Goal: Check status: Check status

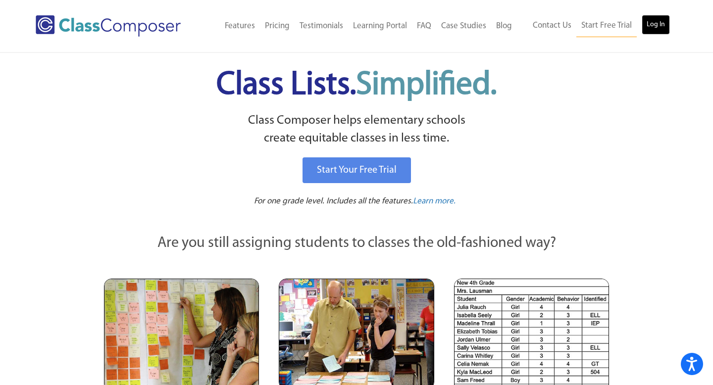
click at [664, 25] on link "Log In" at bounding box center [656, 25] width 28 height 20
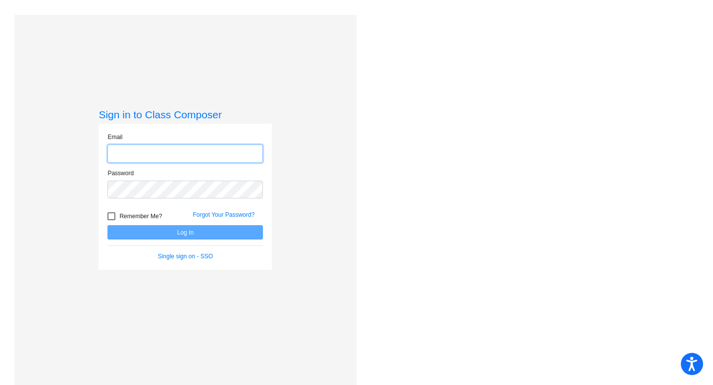
type input "[EMAIL_ADDRESS][DOMAIN_NAME]"
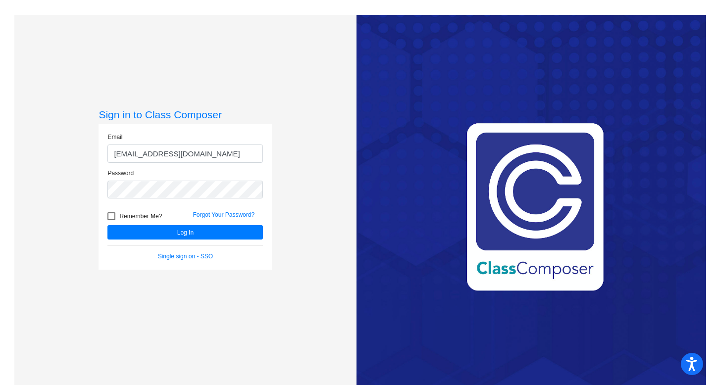
click at [209, 153] on input "[EMAIL_ADDRESS][DOMAIN_NAME]" at bounding box center [185, 154] width 156 height 18
click at [219, 111] on h3 "Sign in to Class Composer" at bounding box center [185, 114] width 173 height 12
click at [187, 239] on button "Log In" at bounding box center [185, 232] width 156 height 14
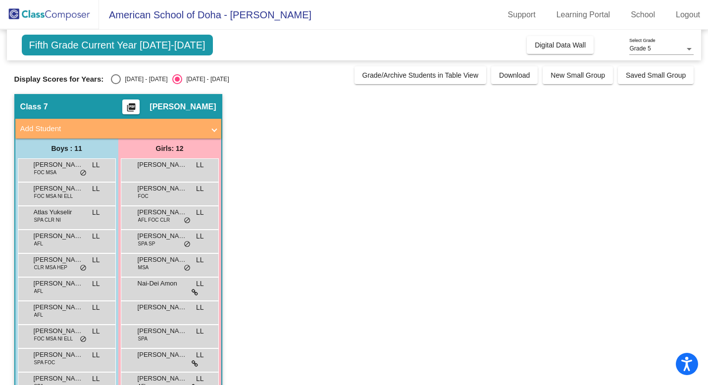
click at [114, 78] on div "Select an option" at bounding box center [116, 79] width 10 height 10
click at [115, 84] on input "[DATE] - [DATE]" at bounding box center [115, 84] width 0 height 0
radio input "true"
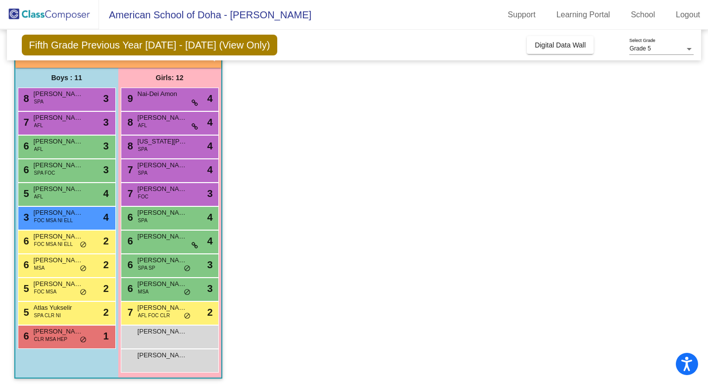
scroll to position [74, 0]
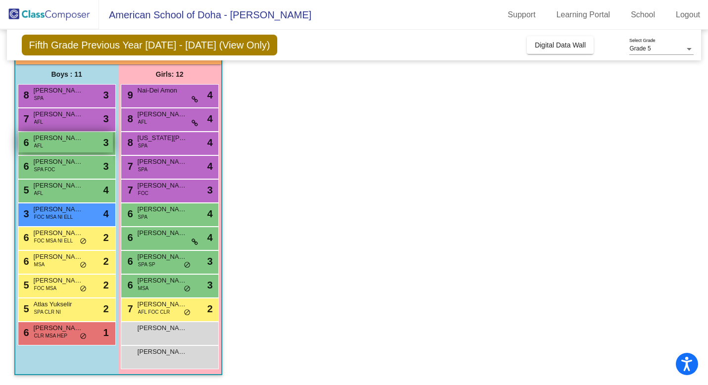
click at [81, 142] on span "[PERSON_NAME]" at bounding box center [59, 138] width 50 height 10
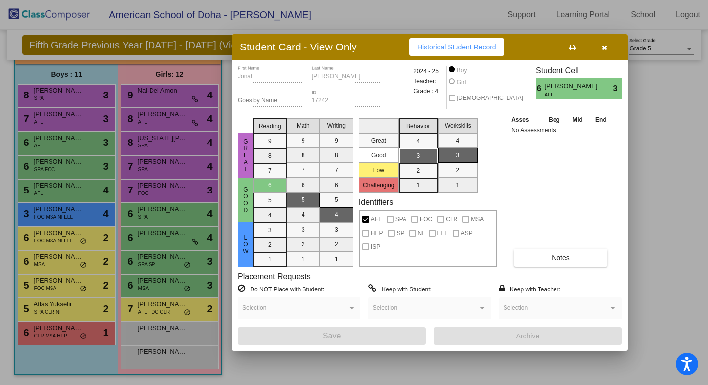
scroll to position [0, 0]
click at [480, 49] on span "Historical Student Record" at bounding box center [457, 47] width 79 height 8
click at [458, 48] on span "Historical Student Record" at bounding box center [457, 47] width 79 height 8
click at [77, 312] on div at bounding box center [354, 192] width 708 height 385
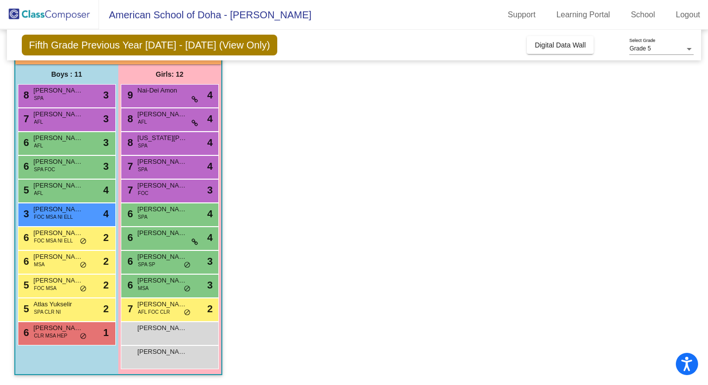
click at [518, 223] on app-classroom "Class 7 picture_as_pdf [PERSON_NAME] Add Student First Name Last Name Student I…" at bounding box center [354, 203] width 680 height 366
click at [67, 283] on span "[PERSON_NAME]" at bounding box center [59, 281] width 50 height 10
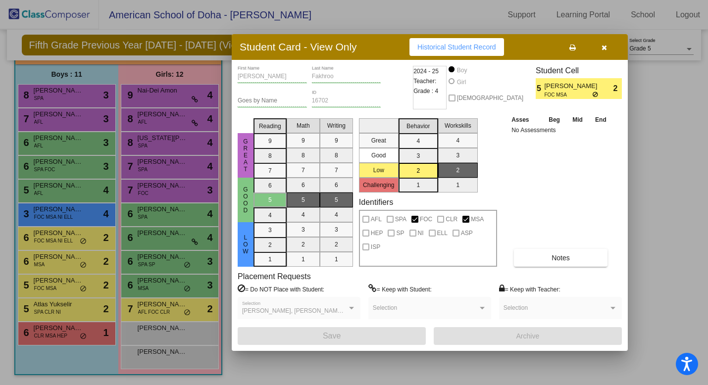
click at [482, 48] on span "Historical Student Record" at bounding box center [457, 47] width 79 height 8
click at [78, 97] on div at bounding box center [354, 192] width 708 height 385
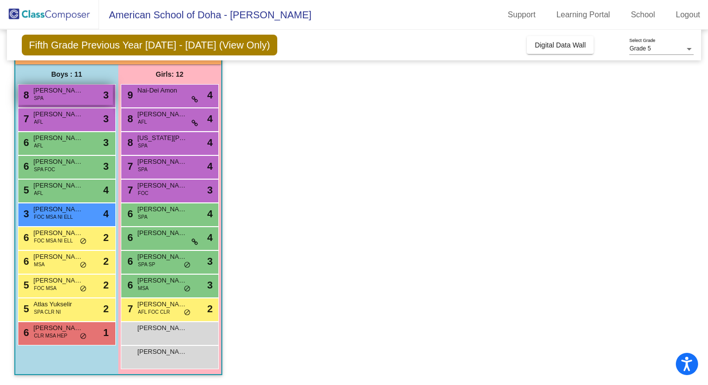
click at [87, 89] on div "8 [PERSON_NAME] SPA lock do_not_disturb_alt 3" at bounding box center [65, 95] width 95 height 20
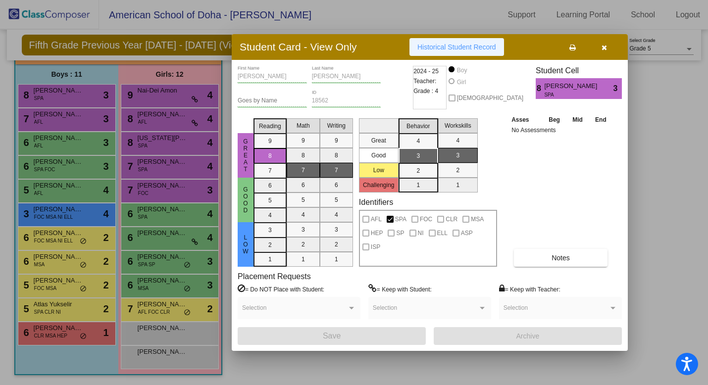
click at [469, 48] on span "Historical Student Record" at bounding box center [457, 47] width 79 height 8
click at [57, 145] on div at bounding box center [354, 192] width 708 height 385
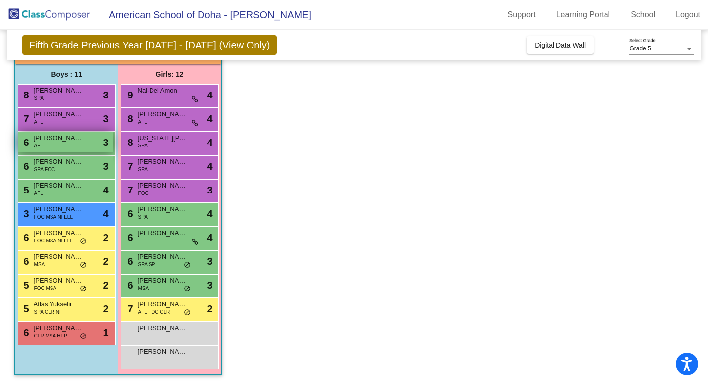
click at [51, 144] on div "6 [PERSON_NAME] AFL lock do_not_disturb_alt 3" at bounding box center [65, 142] width 95 height 20
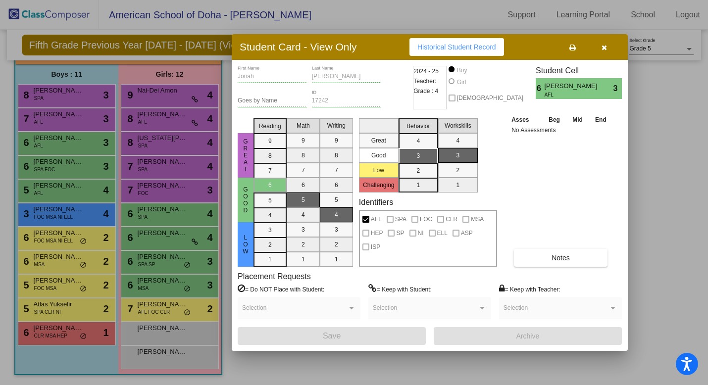
click at [443, 48] on span "Historical Student Record" at bounding box center [457, 47] width 79 height 8
click at [72, 217] on div at bounding box center [354, 192] width 708 height 385
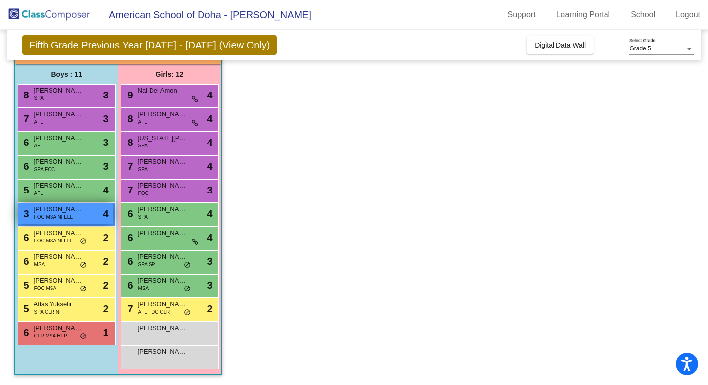
click at [87, 216] on div "3 [PERSON_NAME] FOC MSA NI ELL lock do_not_disturb_alt 4" at bounding box center [65, 214] width 95 height 20
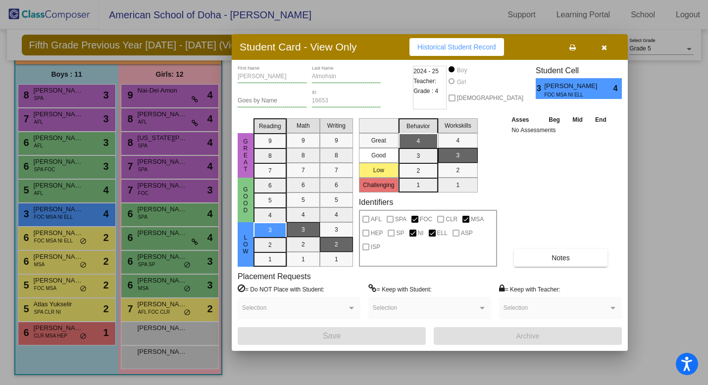
click at [465, 47] on span "Historical Student Record" at bounding box center [457, 47] width 79 height 8
click at [606, 45] on icon "button" at bounding box center [604, 47] width 5 height 7
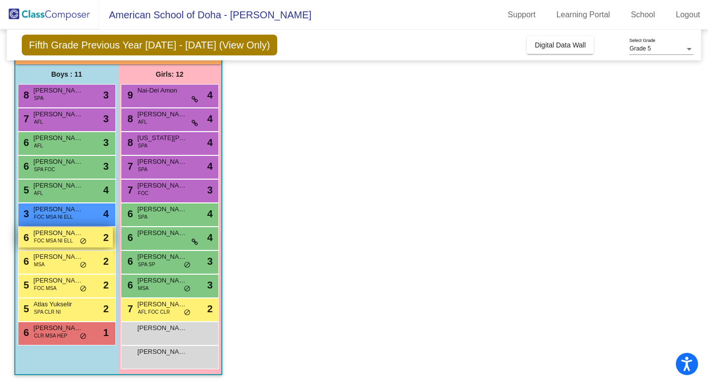
click at [62, 240] on span "FOC MSA NI ELL" at bounding box center [53, 240] width 39 height 7
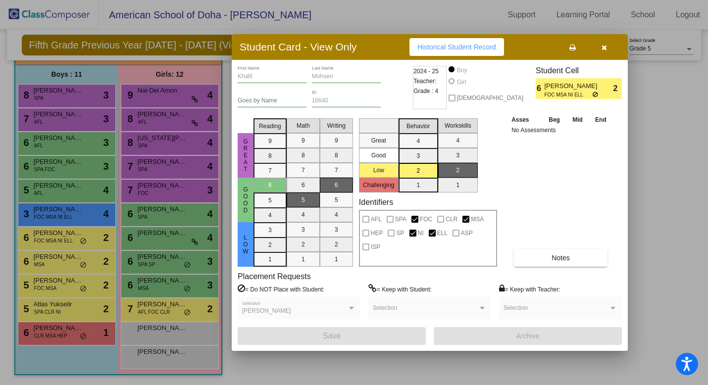
click at [458, 45] on span "Historical Student Record" at bounding box center [457, 47] width 79 height 8
click at [55, 266] on div at bounding box center [354, 192] width 708 height 385
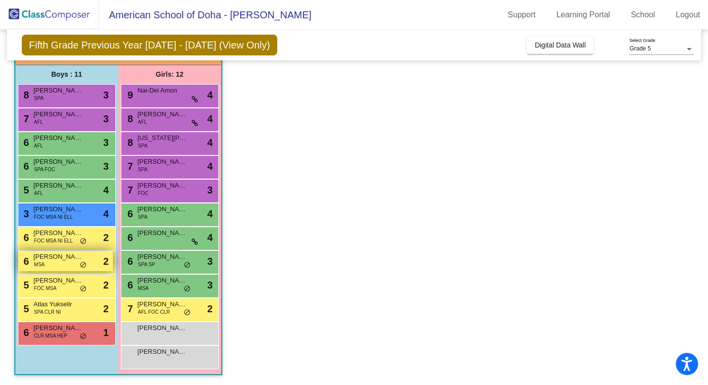
click at [66, 263] on div "6 [PERSON_NAME] MSA lock do_not_disturb_alt 2" at bounding box center [65, 261] width 95 height 20
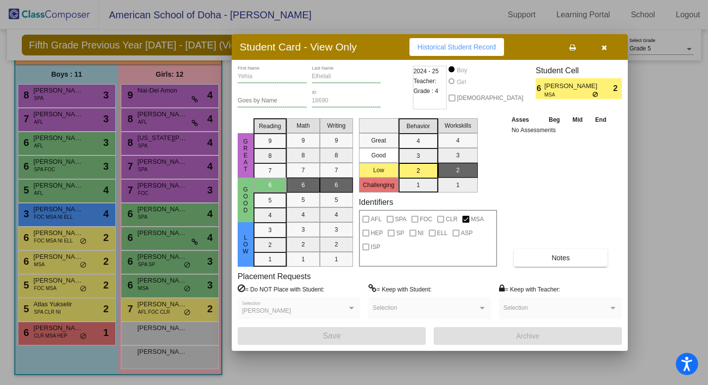
click at [457, 49] on span "Historical Student Record" at bounding box center [457, 47] width 79 height 8
click at [61, 285] on div at bounding box center [354, 192] width 708 height 385
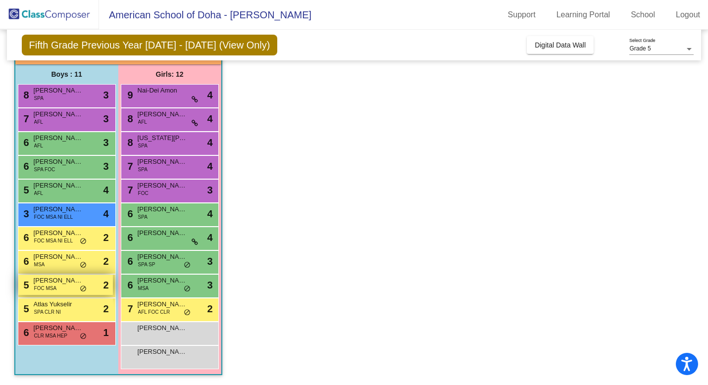
click at [55, 284] on span "[PERSON_NAME]" at bounding box center [59, 281] width 50 height 10
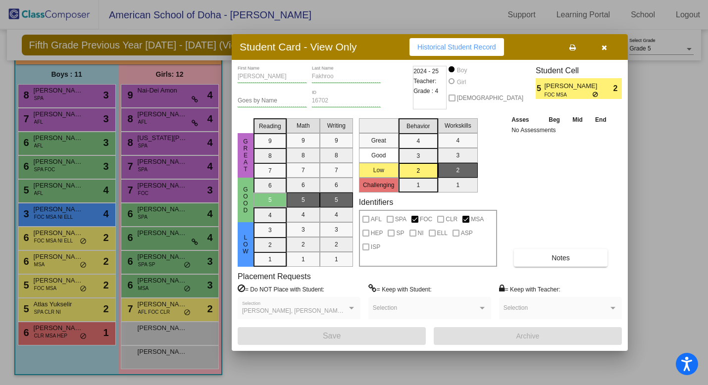
click at [485, 46] on span "Historical Student Record" at bounding box center [457, 47] width 79 height 8
click at [59, 337] on div at bounding box center [354, 192] width 708 height 385
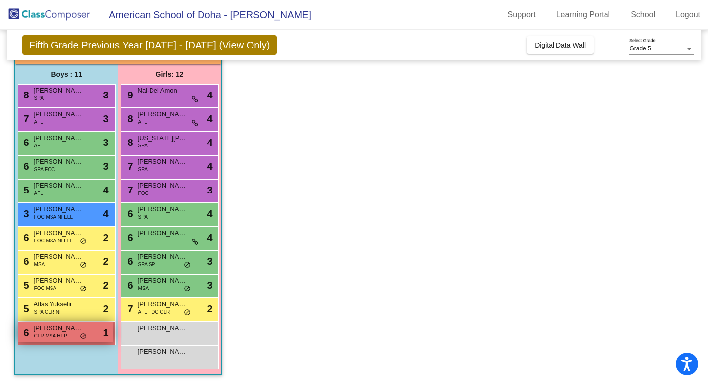
click at [57, 334] on span "CLR MSA HEP" at bounding box center [50, 335] width 33 height 7
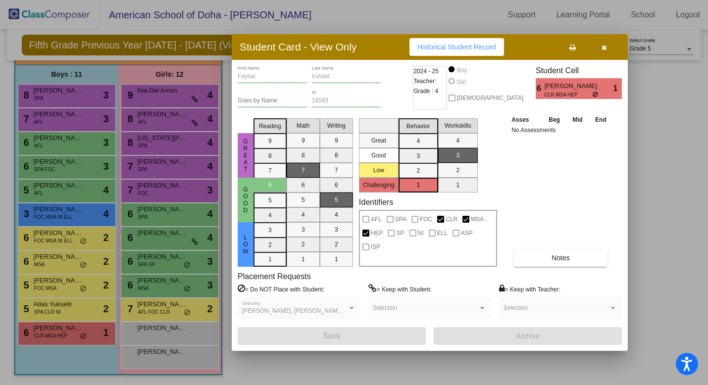
click at [467, 50] on span "Historical Student Record" at bounding box center [457, 47] width 79 height 8
click at [164, 313] on div at bounding box center [354, 192] width 708 height 385
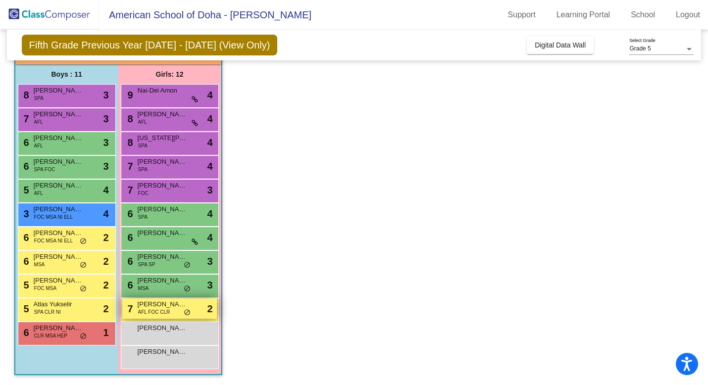
click at [170, 309] on span "[PERSON_NAME]" at bounding box center [163, 305] width 50 height 10
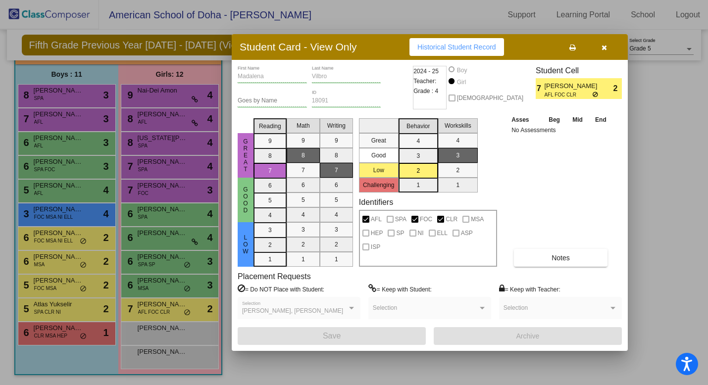
click at [469, 44] on span "Historical Student Record" at bounding box center [457, 47] width 79 height 8
click at [72, 145] on div at bounding box center [354, 192] width 708 height 385
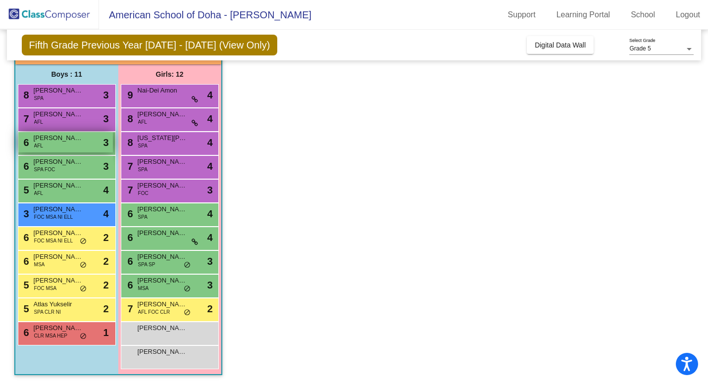
click at [52, 141] on span "[PERSON_NAME]" at bounding box center [59, 138] width 50 height 10
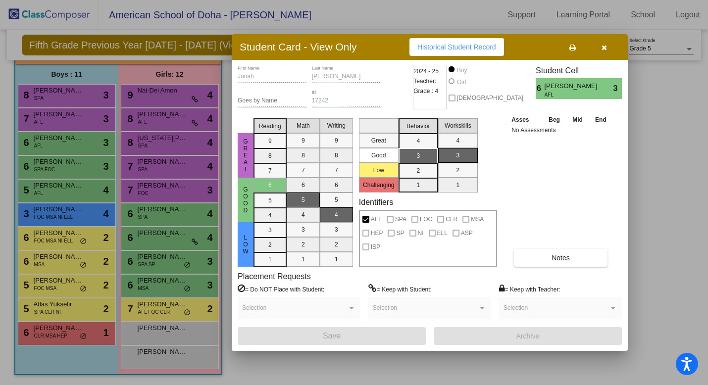
click at [458, 48] on span "Historical Student Record" at bounding box center [457, 47] width 79 height 8
click at [608, 47] on button "button" at bounding box center [604, 47] width 32 height 18
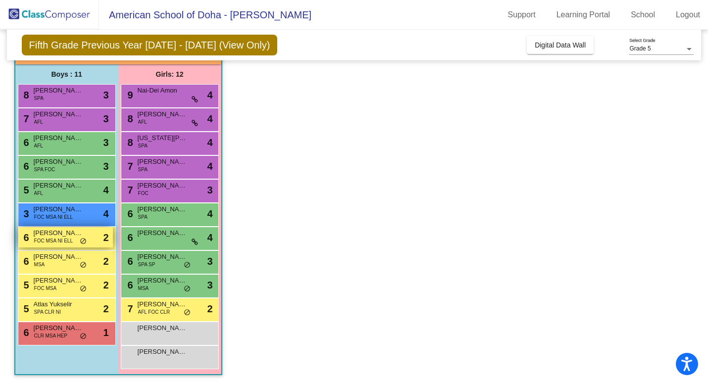
click at [59, 242] on span "FOC MSA NI ELL" at bounding box center [53, 240] width 39 height 7
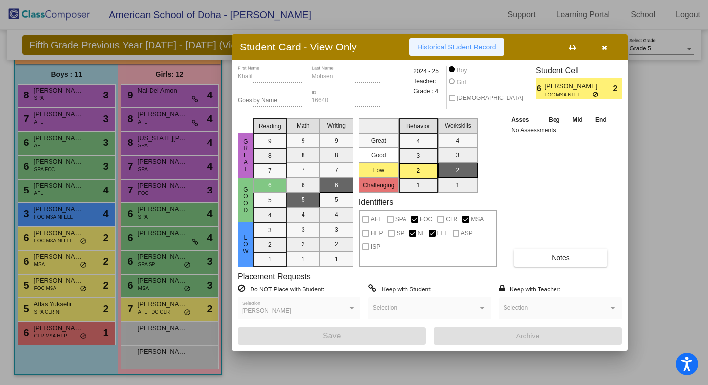
click at [468, 49] on span "Historical Student Record" at bounding box center [457, 47] width 79 height 8
click at [65, 289] on div at bounding box center [354, 192] width 708 height 385
